Goal: Task Accomplishment & Management: Complete application form

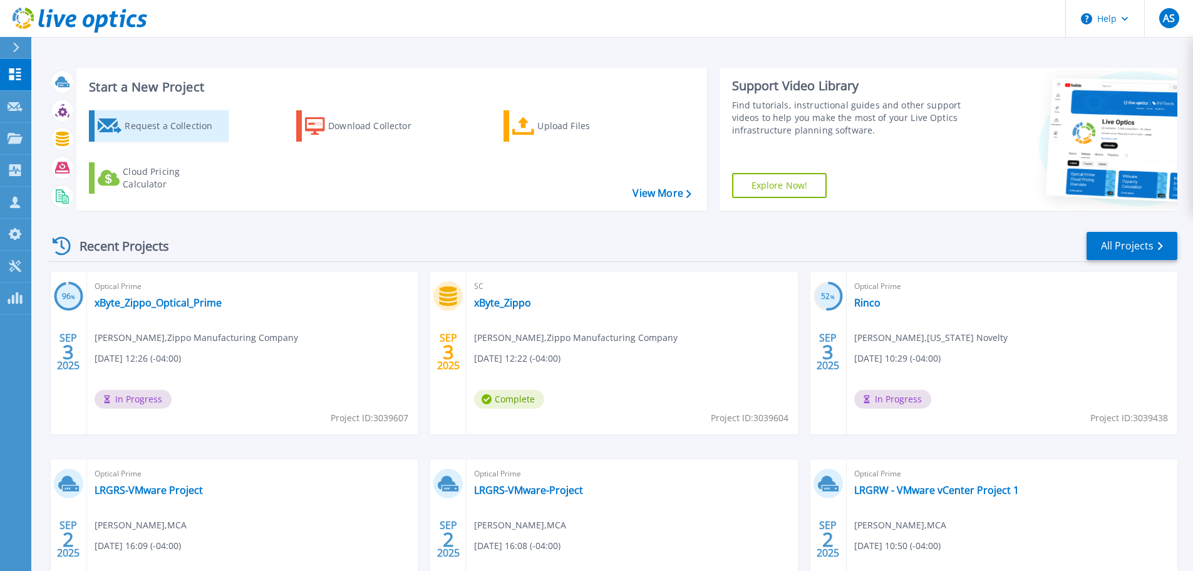
click at [218, 127] on div "Request a Collection" at bounding box center [175, 125] width 100 height 25
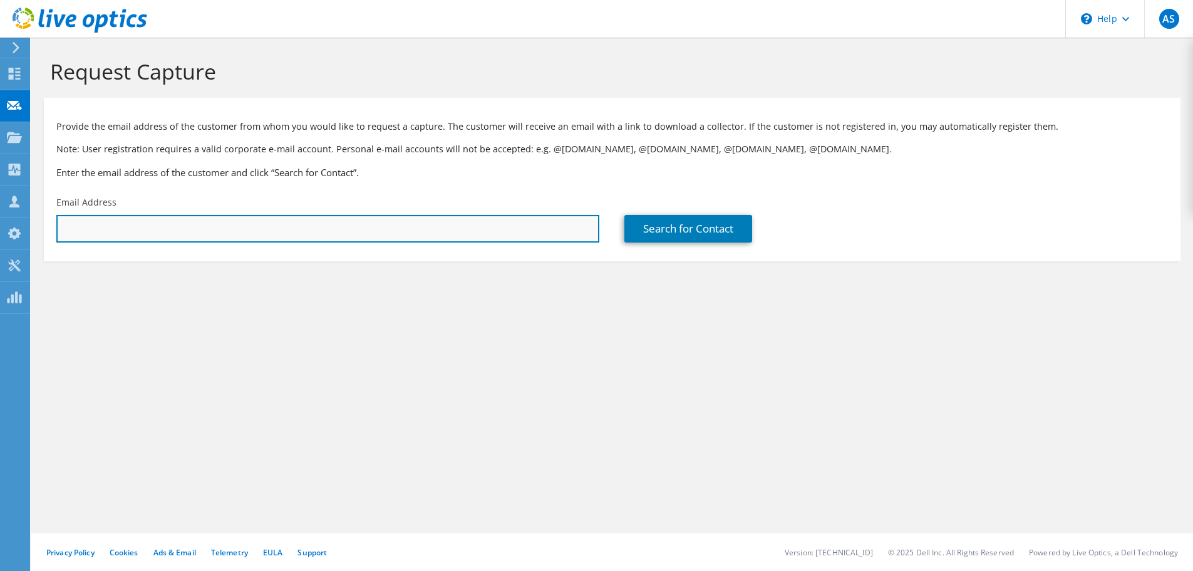
click at [273, 227] on input "text" at bounding box center [327, 229] width 543 height 28
paste input "dpendergras@ticostat.com"
type input "dpendergras@ticostat.com"
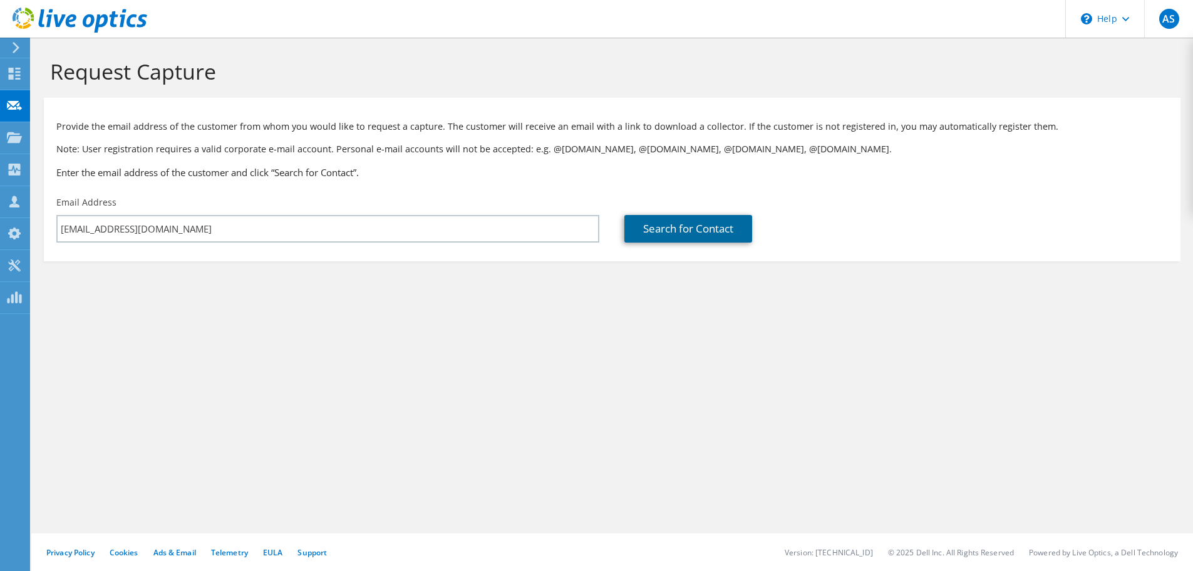
click at [672, 235] on link "Search for Contact" at bounding box center [689, 229] width 128 height 28
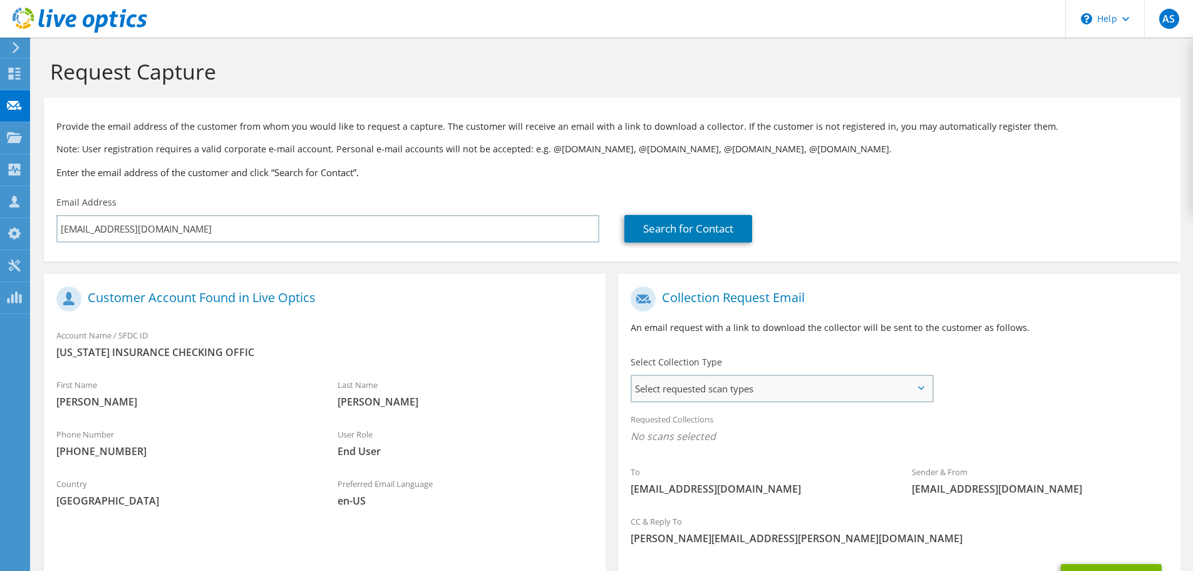
click at [762, 385] on span "Select requested scan types" at bounding box center [782, 388] width 300 height 25
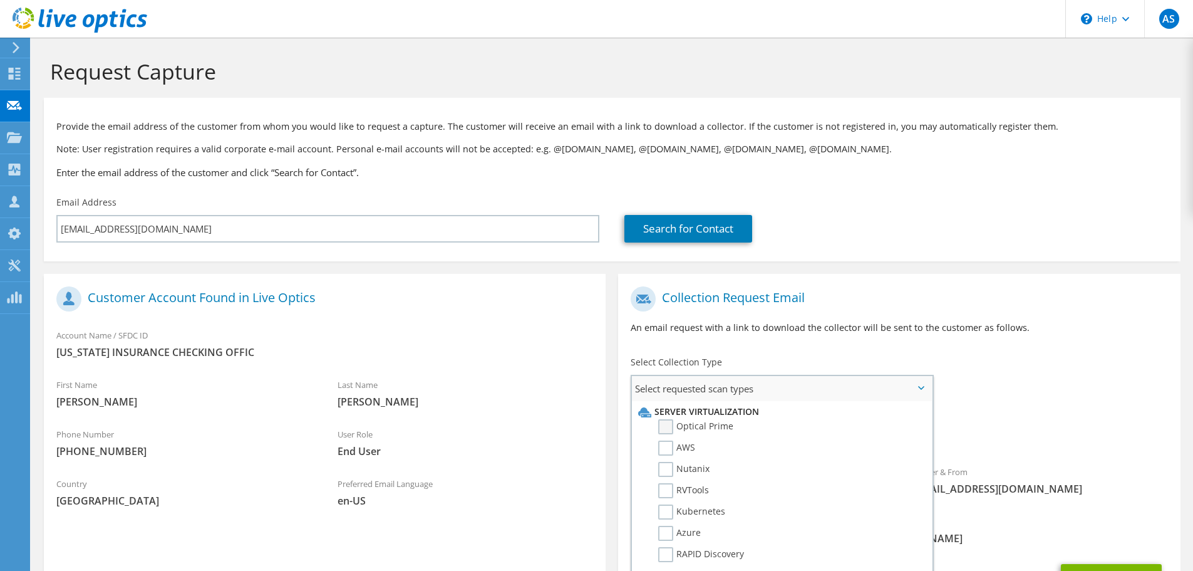
click at [705, 426] on label "Optical Prime" at bounding box center [695, 426] width 75 height 15
click at [0, 0] on input "Optical Prime" at bounding box center [0, 0] width 0 height 0
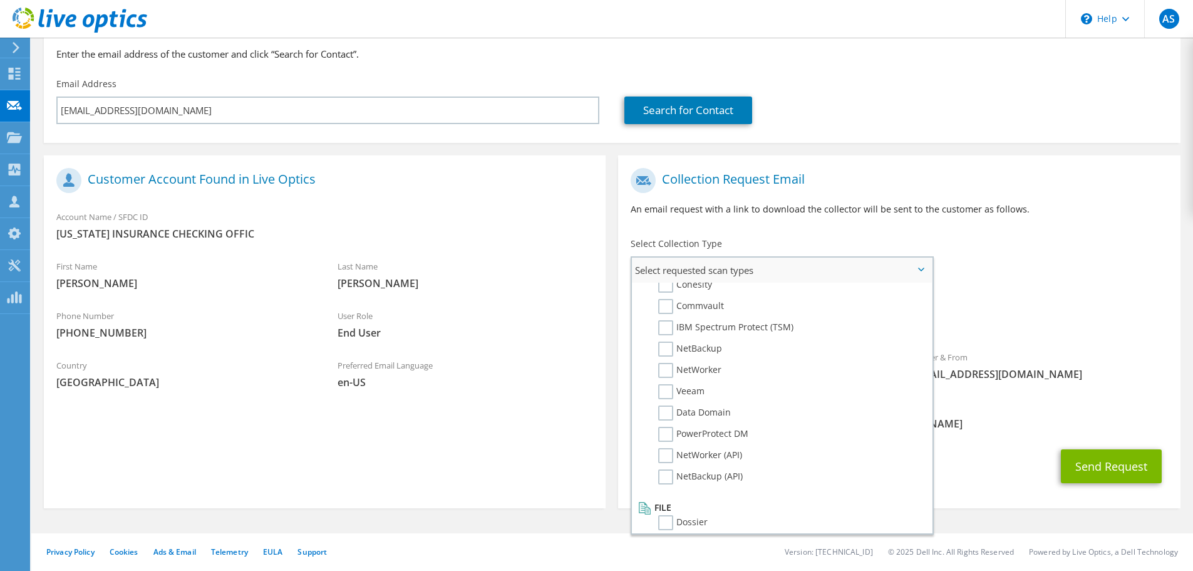
scroll to position [596, 0]
click at [692, 516] on label "Dossier" at bounding box center [682, 513] width 49 height 15
click at [0, 0] on input "Dossier" at bounding box center [0, 0] width 0 height 0
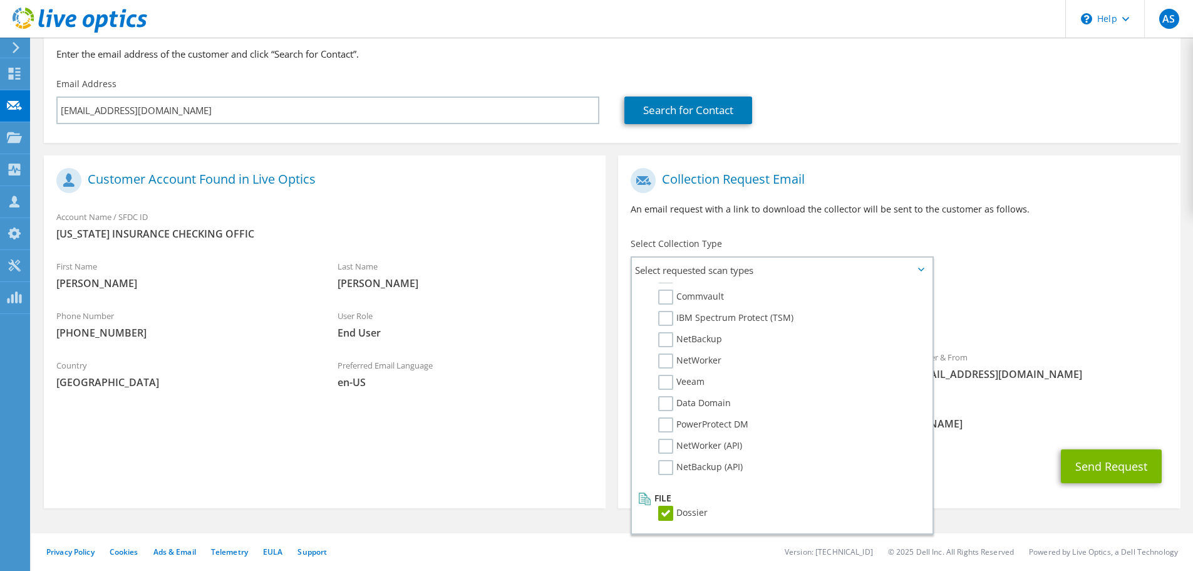
click at [1015, 353] on div "Sender & From liveoptics@liveoptics.com" at bounding box center [1040, 365] width 281 height 43
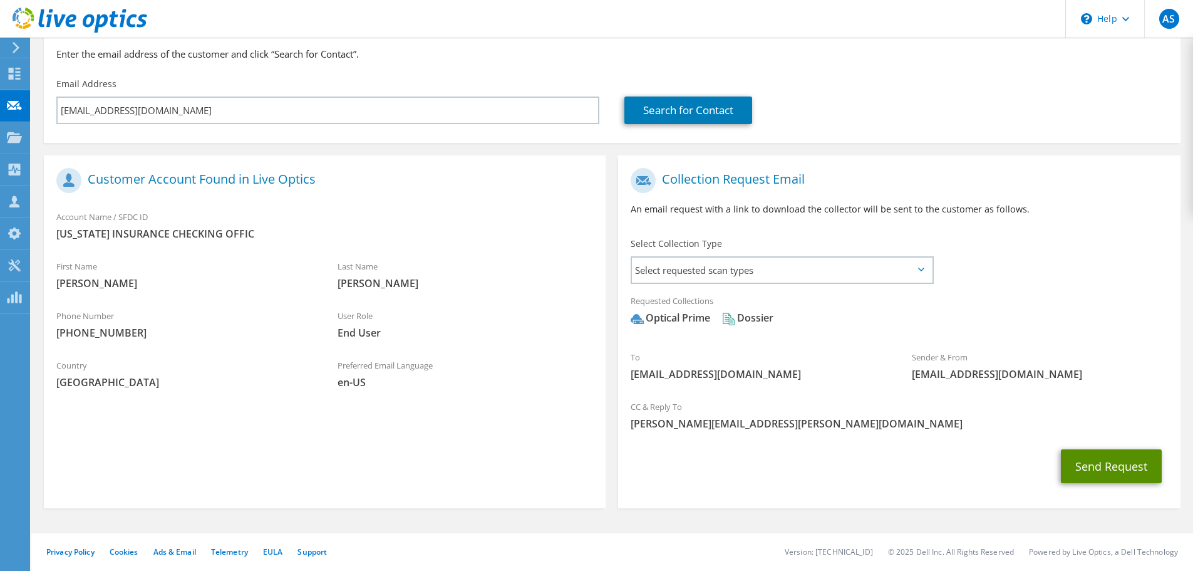
click at [1065, 463] on button "Send Request" at bounding box center [1111, 466] width 101 height 34
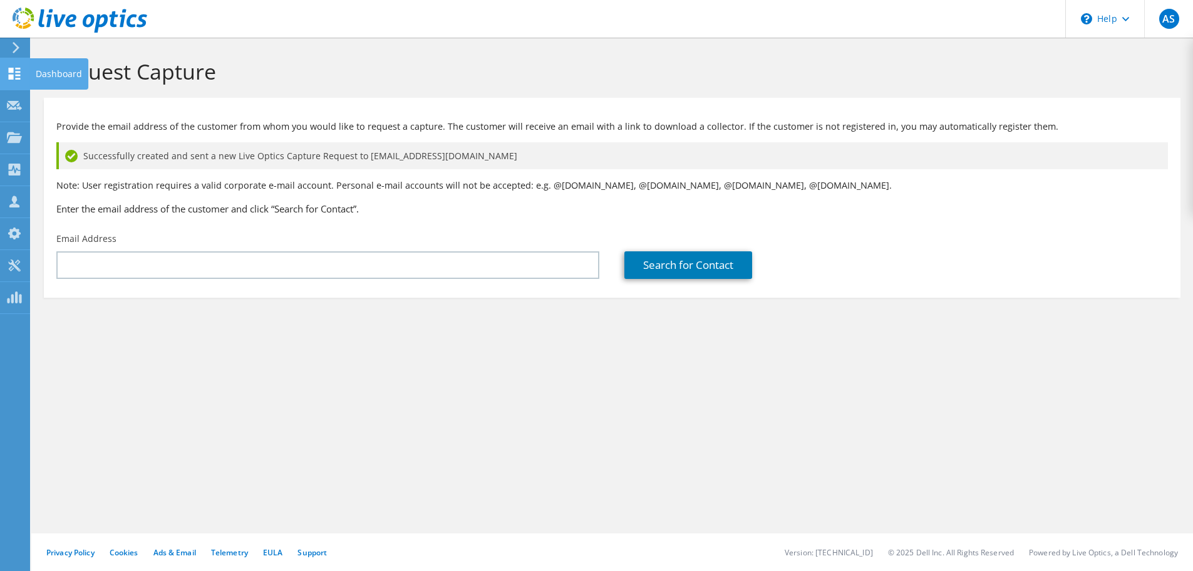
click at [12, 76] on use at bounding box center [15, 74] width 12 height 12
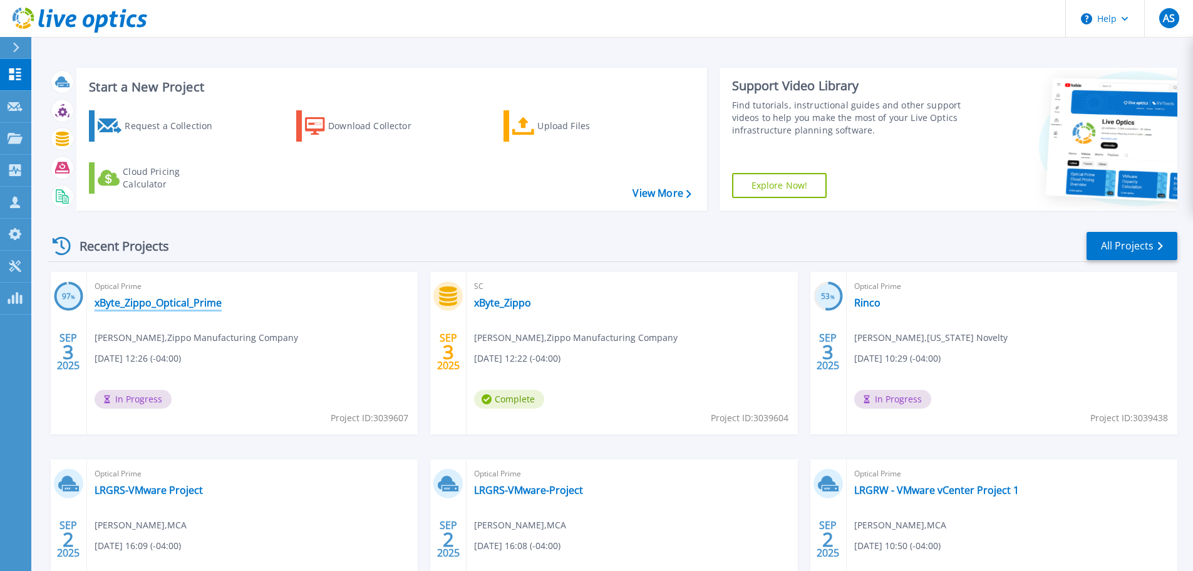
click at [184, 309] on link "xByte_Zippo_Optical_Prime" at bounding box center [158, 302] width 127 height 13
